Goal: Task Accomplishment & Management: Manage account settings

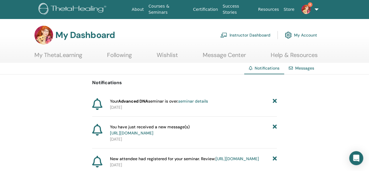
click at [153, 131] on link "https://member.thetahealing.com/message-center/messages/775988a7-ba36-4620-b2b4…" at bounding box center [131, 132] width 43 height 5
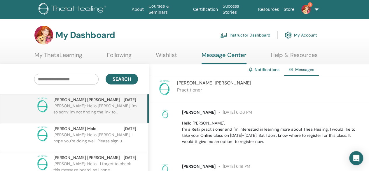
click at [309, 5] on span "1" at bounding box center [310, 4] width 5 height 5
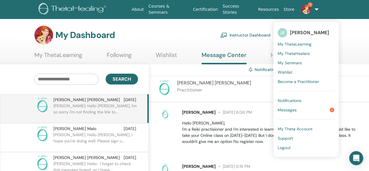
click at [313, 109] on link "Messages 1" at bounding box center [306, 109] width 57 height 9
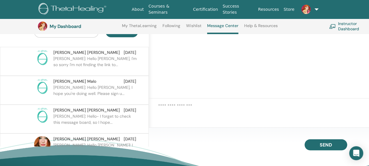
scroll to position [63, 0]
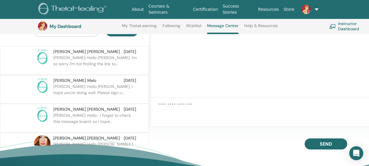
click at [112, 114] on p "Jill: Hello- I forget to check this message board, so I hope..." at bounding box center [95, 122] width 85 height 18
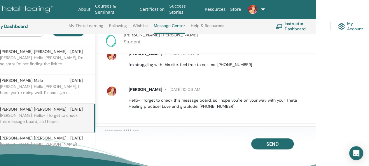
scroll to position [172, 0]
click at [171, 135] on textarea at bounding box center [210, 132] width 211 height 8
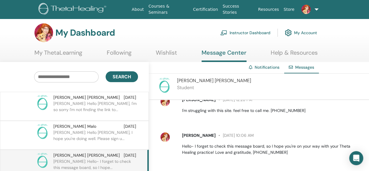
scroll to position [0, 0]
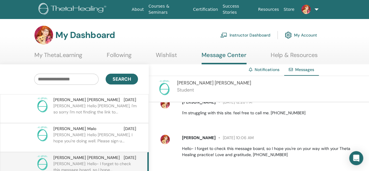
click at [92, 159] on div "Eliza Eliza Sep 12" at bounding box center [94, 157] width 83 height 6
click at [279, 86] on div "Eliza Eliza Student" at bounding box center [259, 89] width 220 height 26
click at [193, 81] on span "Eliza Eliza" at bounding box center [214, 83] width 74 height 6
click at [265, 33] on link "Instructor Dashboard" at bounding box center [245, 35] width 50 height 13
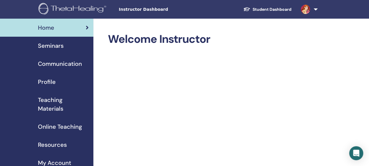
click at [52, 45] on span "Seminars" at bounding box center [51, 45] width 26 height 9
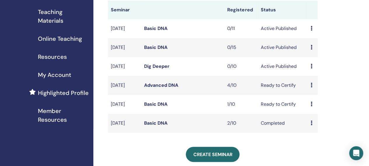
scroll to position [89, 0]
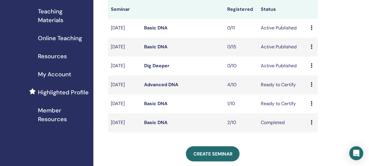
click at [311, 68] on icon at bounding box center [311, 65] width 2 height 5
click at [324, 76] on li "Preview" at bounding box center [315, 75] width 32 height 9
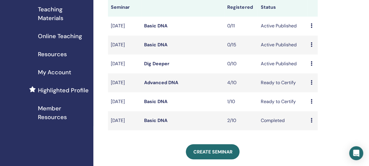
scroll to position [90, 0]
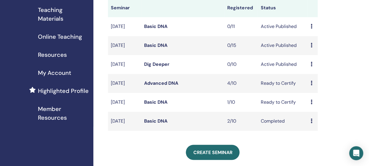
click at [293, 111] on td "Ready to Certify" at bounding box center [283, 102] width 50 height 19
click at [291, 88] on td "Ready to Certify" at bounding box center [283, 83] width 50 height 19
click at [310, 85] on icon at bounding box center [311, 83] width 2 height 5
click at [311, 95] on link "Preview" at bounding box center [311, 94] width 17 height 6
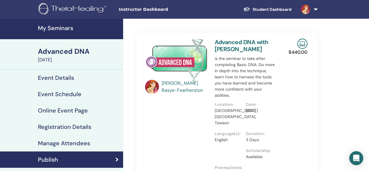
click at [53, 140] on h4 "Manage Attendees" at bounding box center [64, 142] width 52 height 7
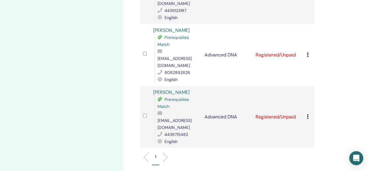
scroll to position [195, 0]
click at [307, 114] on icon at bounding box center [308, 116] width 2 height 5
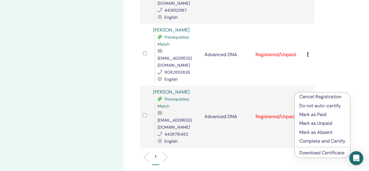
click at [341, 97] on p "Cancel Registration" at bounding box center [322, 96] width 46 height 7
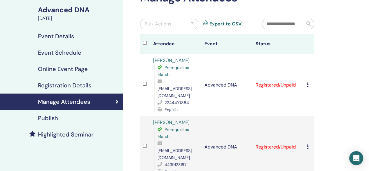
scroll to position [45, 0]
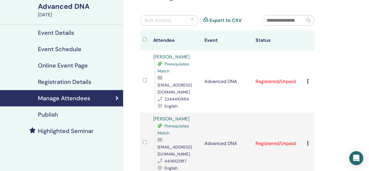
click at [309, 78] on div "Cancel Registration Do not auto-certify Mark as Paid Mark as Unpaid Mark as Abs…" at bounding box center [309, 81] width 4 height 7
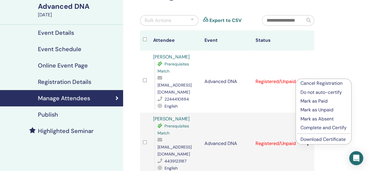
click at [342, 129] on p "Complete and Certify" at bounding box center [323, 127] width 46 height 7
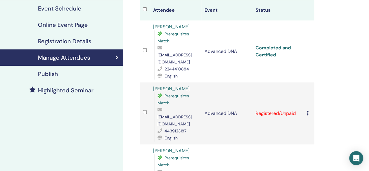
scroll to position [87, 0]
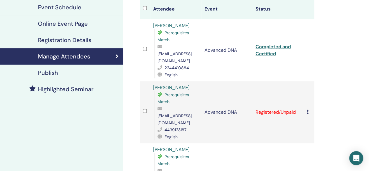
click at [309, 109] on div "Cancel Registration Do not auto-certify Mark as Paid Mark as Unpaid Mark as Abs…" at bounding box center [309, 112] width 4 height 7
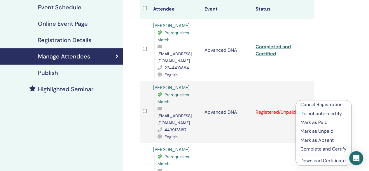
click at [340, 149] on p "Complete and Certify" at bounding box center [323, 148] width 46 height 7
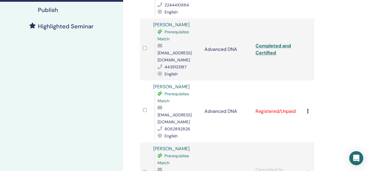
scroll to position [149, 0]
click at [307, 109] on icon at bounding box center [308, 111] width 2 height 5
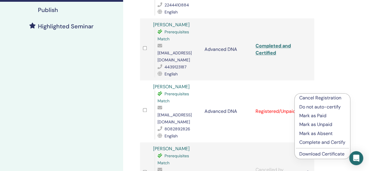
click at [340, 143] on p "Complete and Certify" at bounding box center [322, 142] width 46 height 7
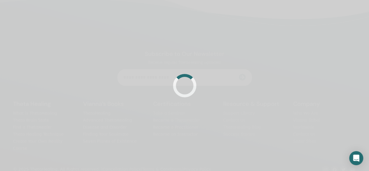
scroll to position [139, 0]
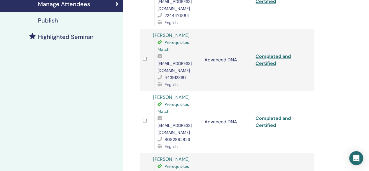
click at [272, 115] on link "Completed and Certified" at bounding box center [273, 121] width 35 height 13
click at [269, 115] on link "Completed and Certified" at bounding box center [273, 121] width 35 height 13
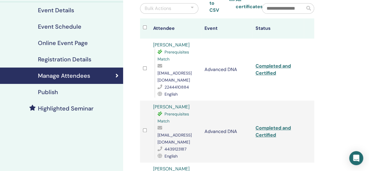
scroll to position [66, 0]
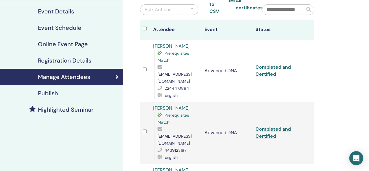
click at [263, 126] on link "Completed and Certified" at bounding box center [273, 132] width 35 height 13
